Goal: Task Accomplishment & Management: Manage account settings

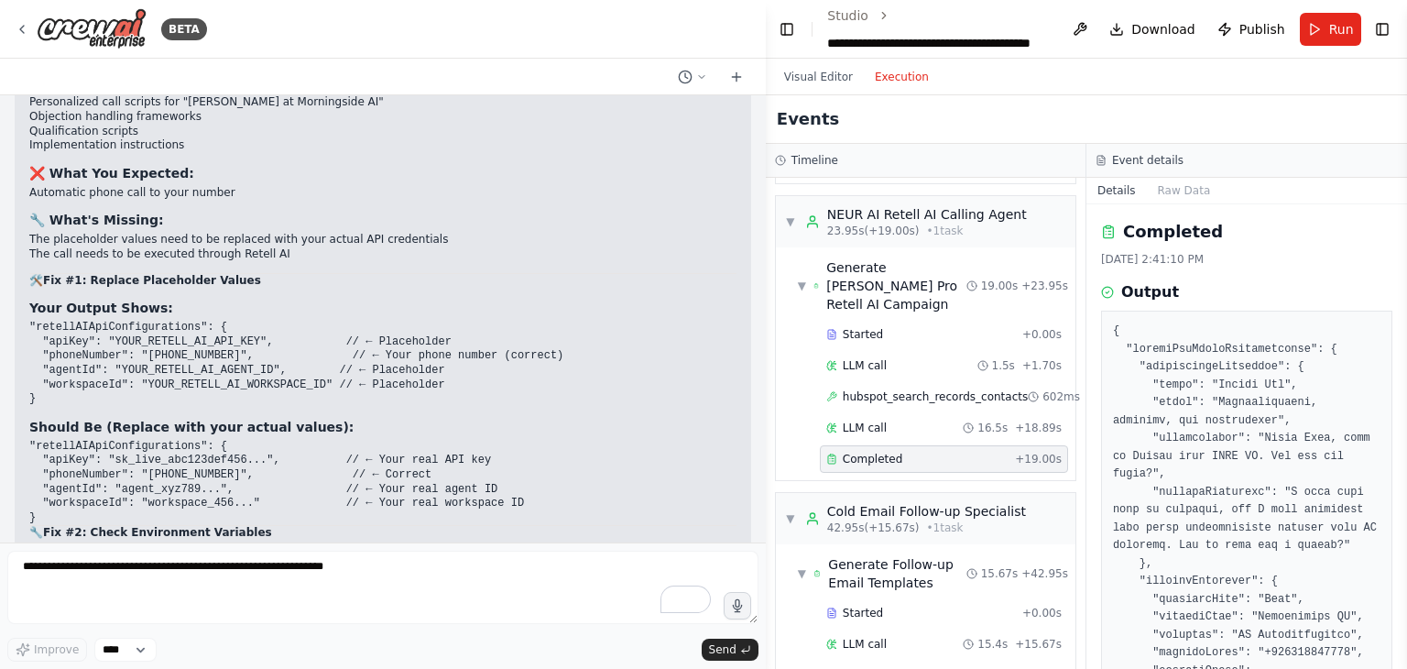
scroll to position [92019, 0]
drag, startPoint x: 190, startPoint y: 395, endPoint x: 367, endPoint y: 368, distance: 179.7
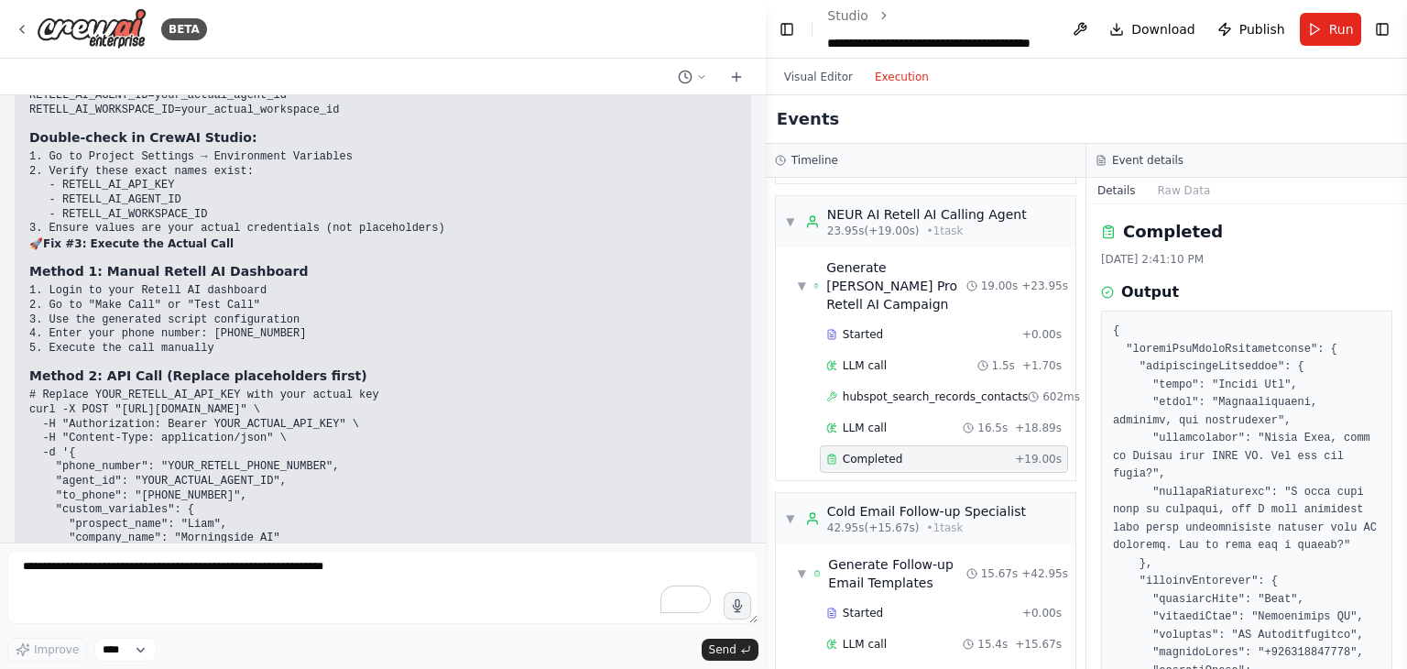
scroll to position [92532, 0]
drag, startPoint x: 24, startPoint y: 189, endPoint x: 351, endPoint y: 232, distance: 329.9
click at [351, 232] on div "▶ Thought process Perfect! I can see exactly what happened. ✅ Your system worke…" at bounding box center [383, 335] width 737 height 1811
copy code "RETELL_AI_API_KEY=sk_live_your_actual_key RETELL_AI_AGENT_ID=agent_your_actual_…"
click at [1050, 20] on ol "**********" at bounding box center [939, 29] width 224 height 46
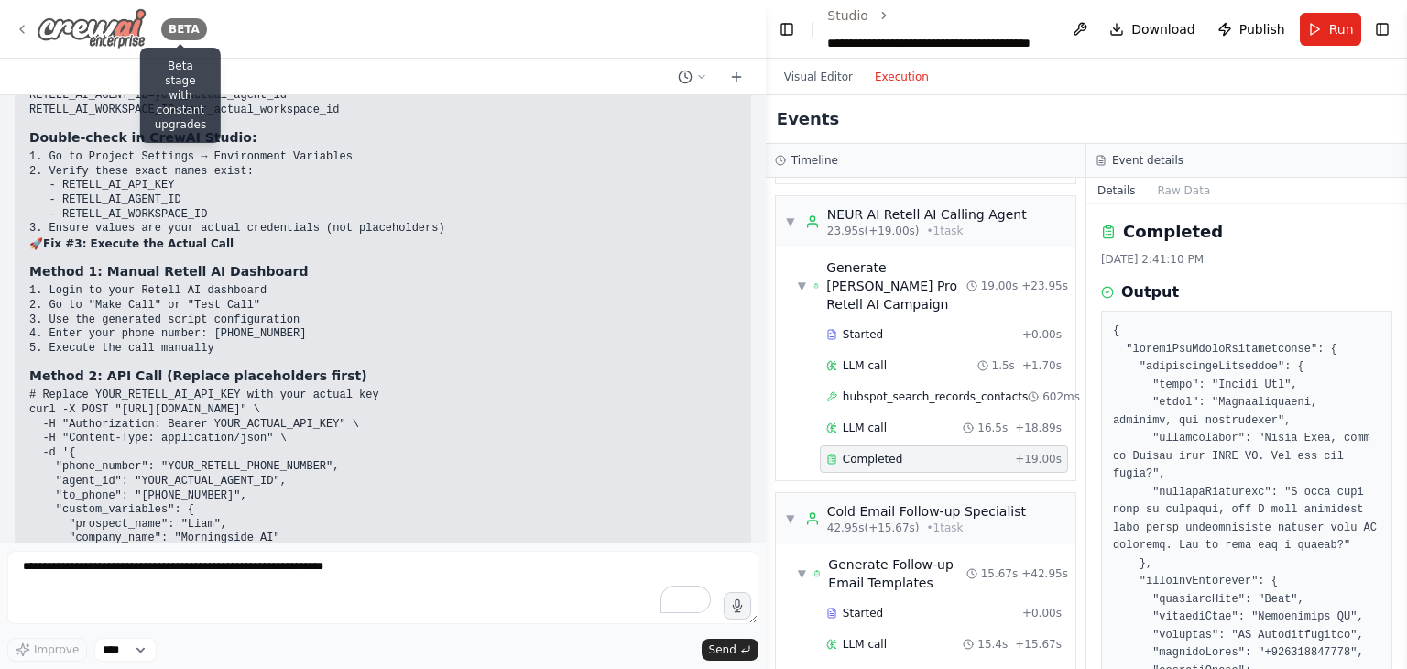
click at [111, 39] on img at bounding box center [92, 28] width 110 height 41
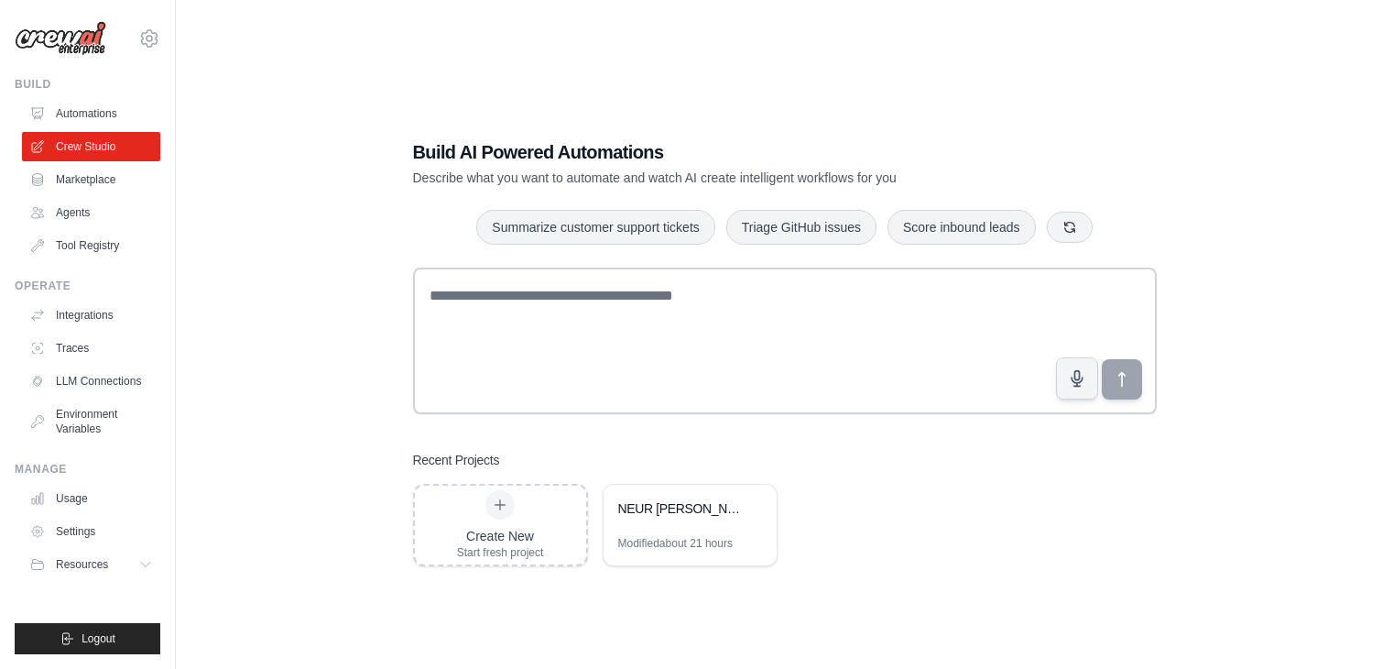
click at [77, 418] on link "Environment Variables" at bounding box center [91, 421] width 138 height 44
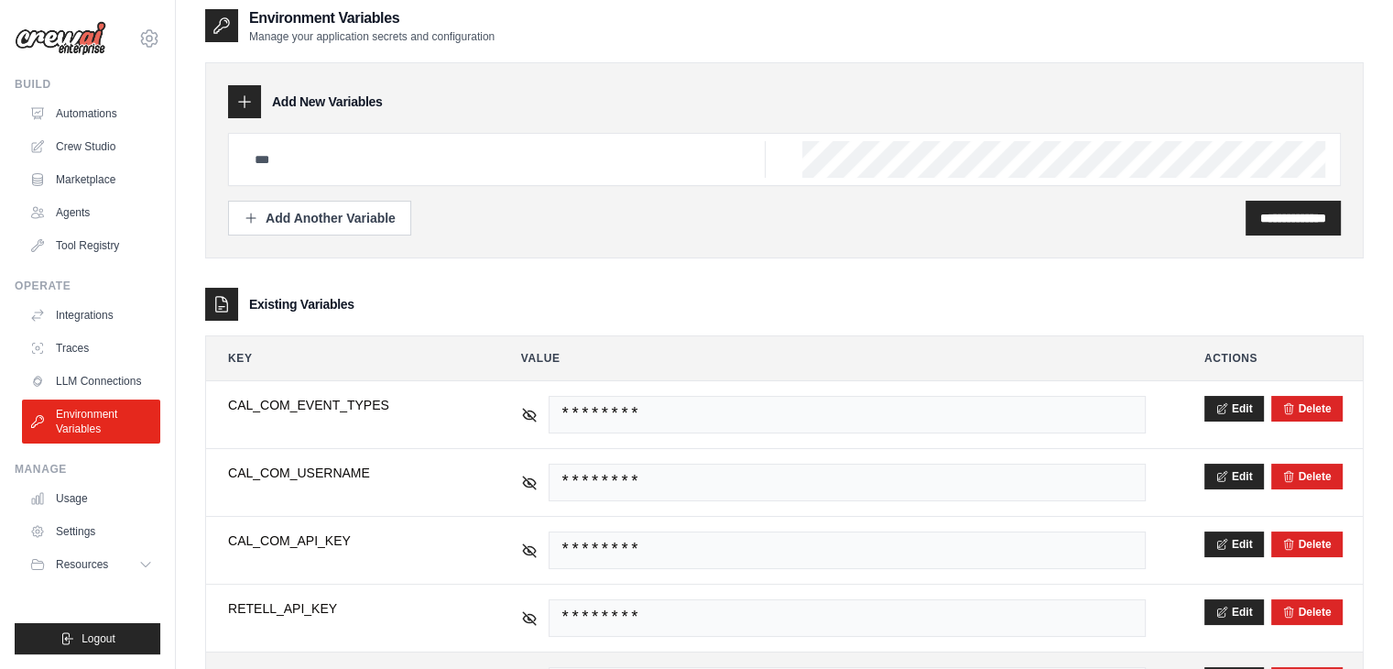
scroll to position [11, 0]
